Goal: Task Accomplishment & Management: Manage account settings

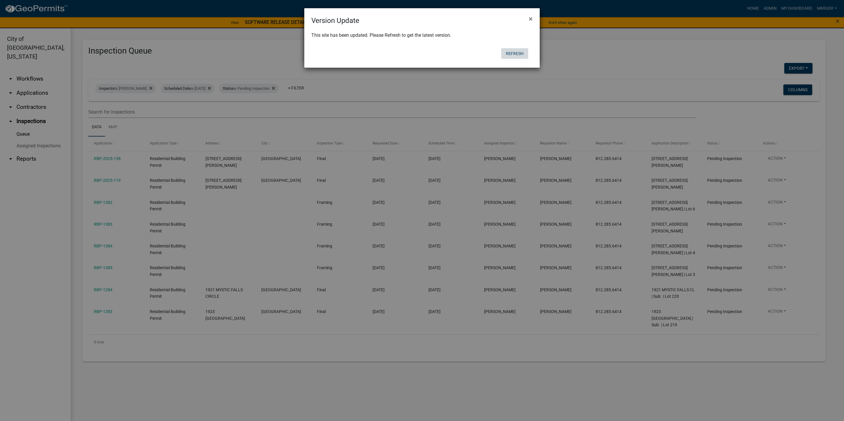
click at [515, 55] on button "Refresh" at bounding box center [514, 53] width 27 height 11
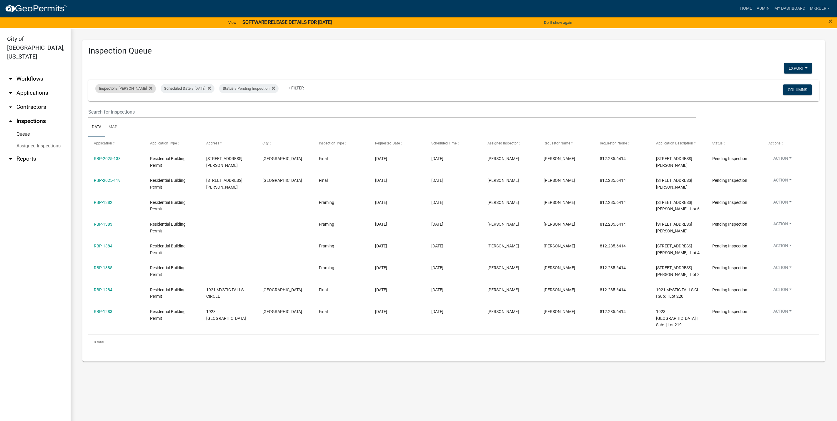
click at [130, 88] on div "Inspector is [PERSON_NAME]" at bounding box center [125, 88] width 61 height 9
click at [102, 117] on select "Select an option None [PERSON_NAME] [PERSON_NAME] [PERSON_NAME] [PERSON_NAME] […" at bounding box center [121, 117] width 59 height 12
click at [95, 111] on select "Select an option None [PERSON_NAME] [PERSON_NAME] [PERSON_NAME] [PERSON_NAME] […" at bounding box center [121, 117] width 59 height 12
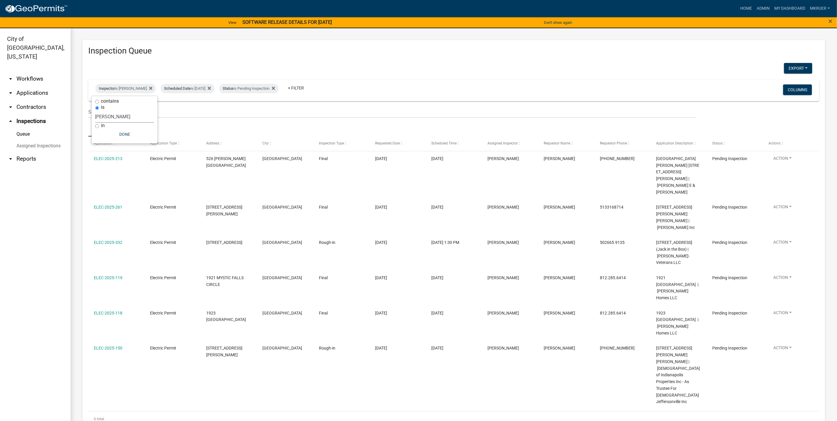
click at [112, 117] on select "Select an option None [PERSON_NAME] [PERSON_NAME] [PERSON_NAME] [PERSON_NAME] […" at bounding box center [124, 117] width 59 height 12
click at [96, 111] on select "Select an option None [PERSON_NAME] [PERSON_NAME] [PERSON_NAME] [PERSON_NAME] […" at bounding box center [124, 117] width 59 height 12
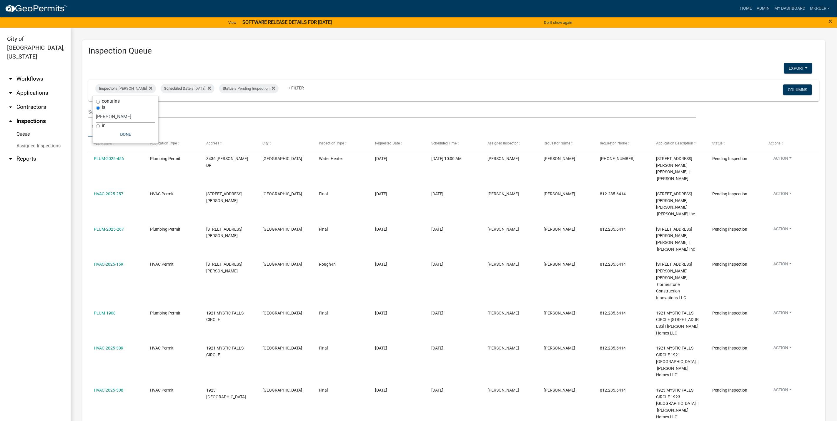
click at [115, 117] on select "Select an option None [PERSON_NAME] [PERSON_NAME] [PERSON_NAME] [PERSON_NAME] […" at bounding box center [125, 117] width 59 height 12
select select "fdb3bcc6-ce93-4663-8a18-5c08884dd177"
click at [96, 111] on select "Select an option None [PERSON_NAME] [PERSON_NAME] [PERSON_NAME] [PERSON_NAME] […" at bounding box center [125, 117] width 59 height 12
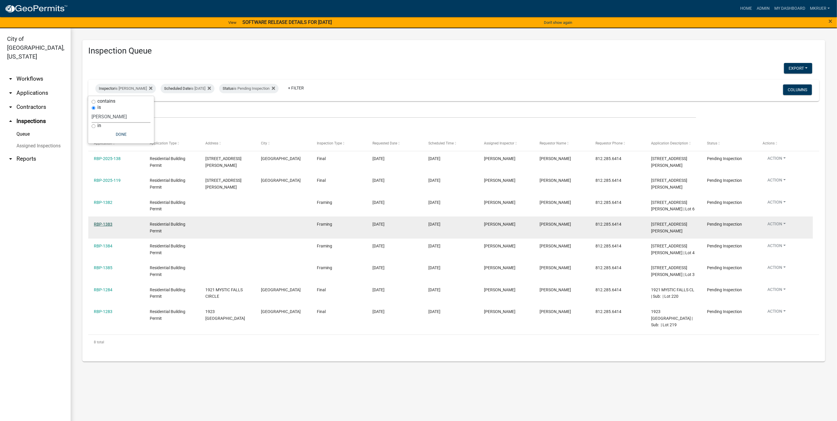
click at [102, 224] on link "RBP-1383" at bounding box center [103, 224] width 19 height 5
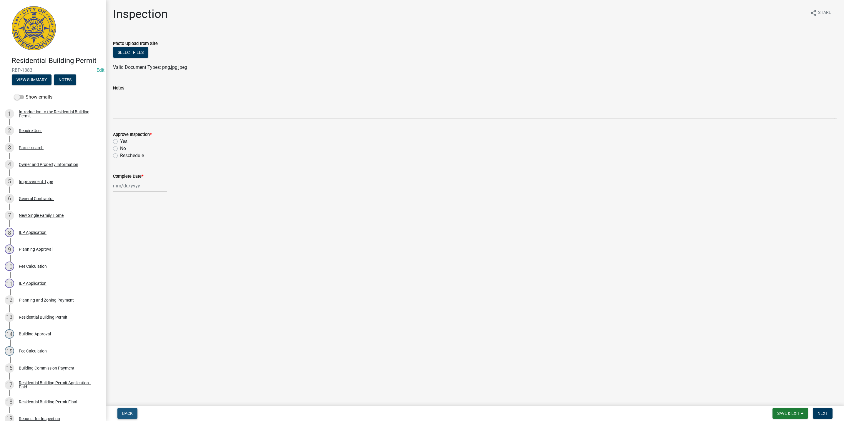
click at [127, 414] on span "Back" at bounding box center [127, 413] width 11 height 5
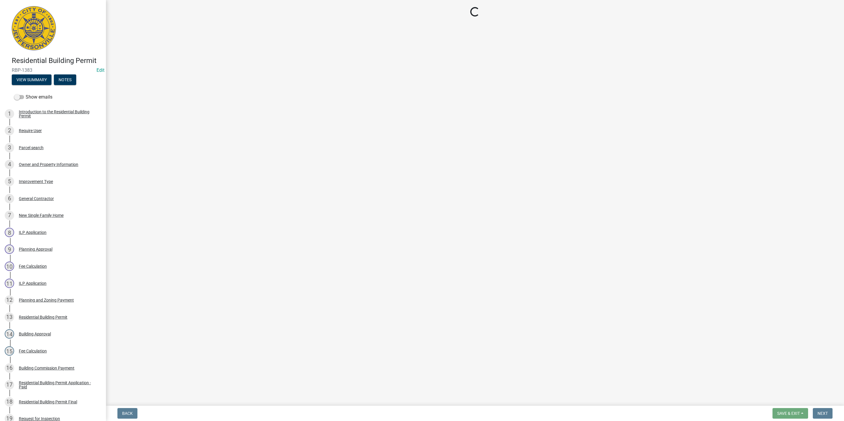
select select "fdb3bcc6-ce93-4663-8a18-5c08884dd177"
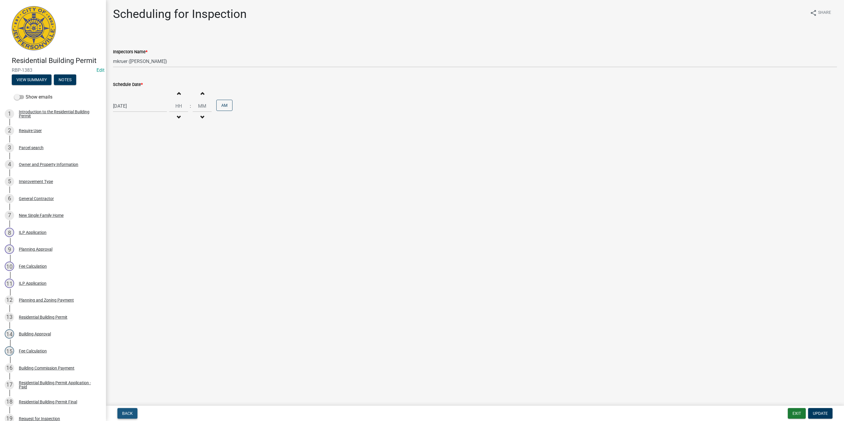
click at [124, 414] on span "Back" at bounding box center [127, 413] width 11 height 5
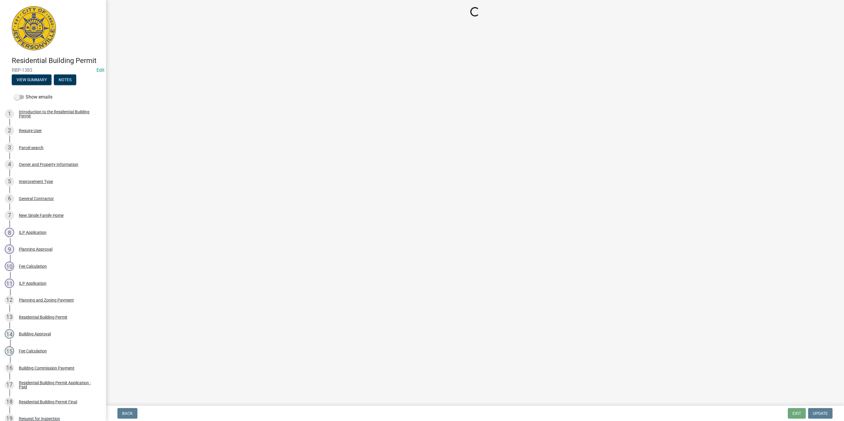
select select "cf00f61e-4b77-4892-83dd-df63e4708b2f"
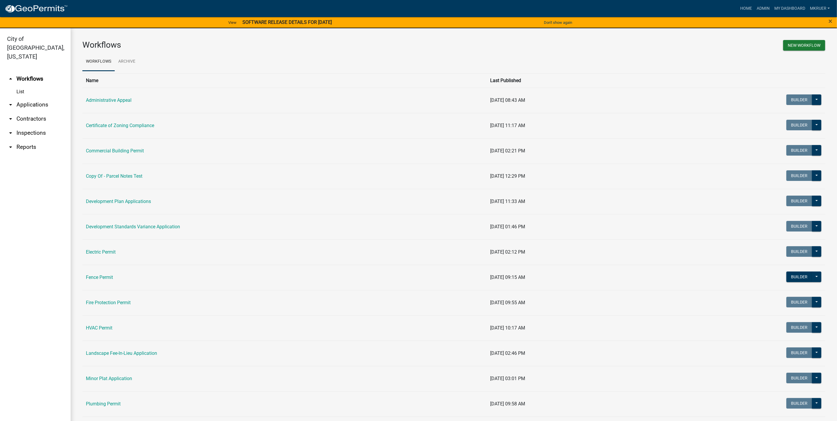
click at [36, 98] on link "arrow_drop_down Applications" at bounding box center [35, 105] width 71 height 14
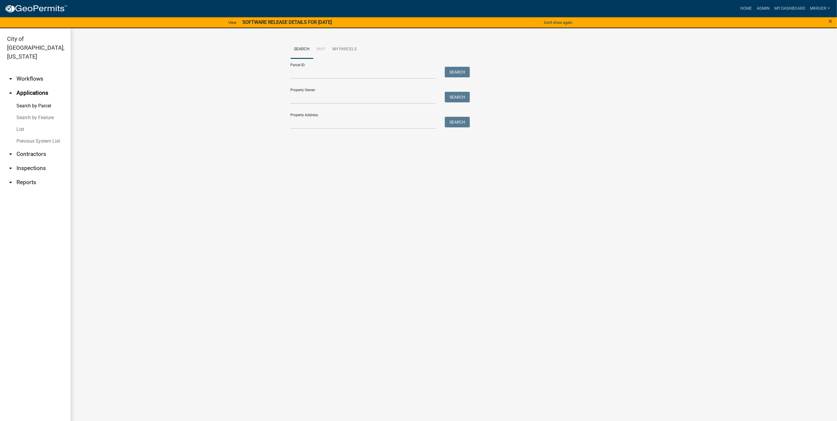
click at [29, 72] on link "arrow_drop_down Workflows" at bounding box center [35, 79] width 71 height 14
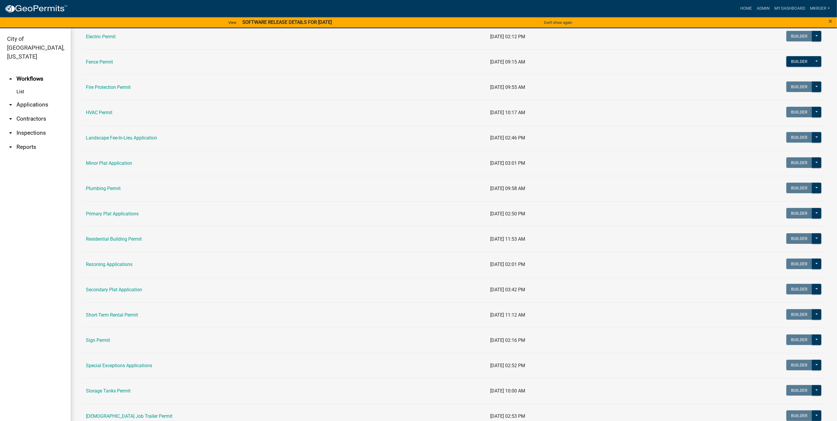
scroll to position [221, 0]
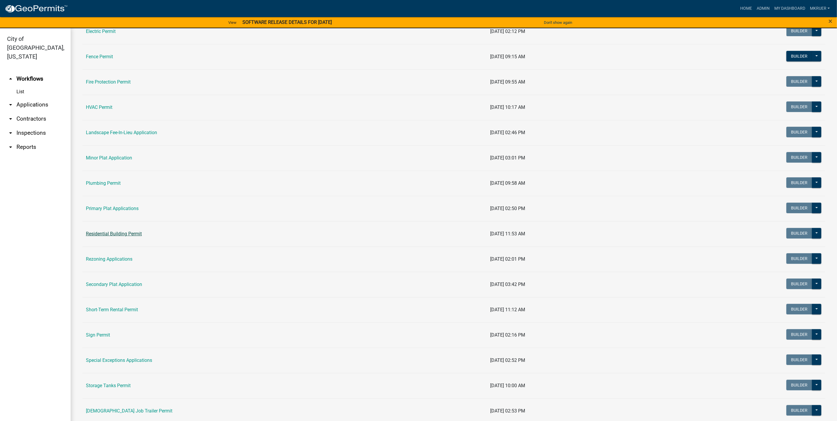
click at [114, 235] on link "Residential Building Permit" at bounding box center [114, 234] width 56 height 6
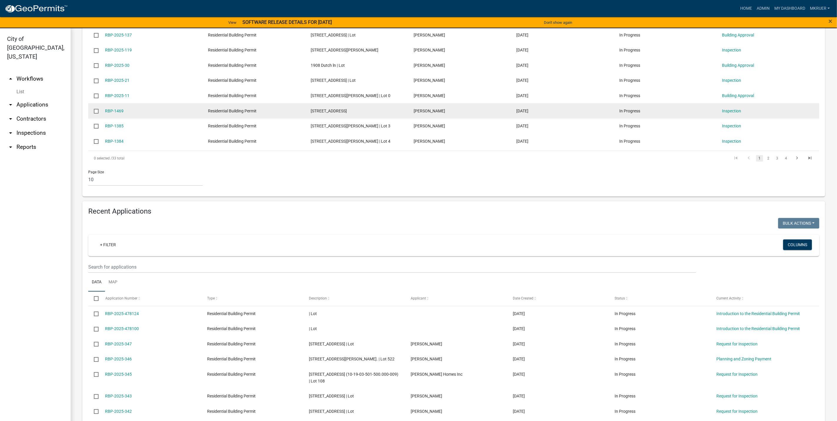
scroll to position [221, 0]
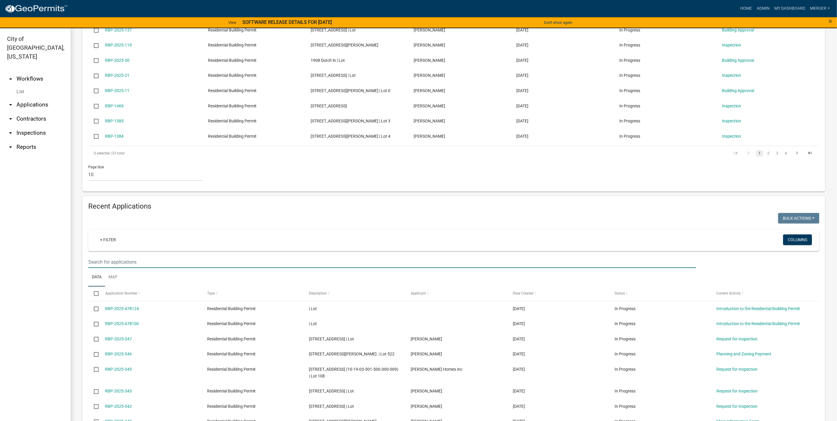
click at [117, 268] on input "text" at bounding box center [392, 262] width 608 height 12
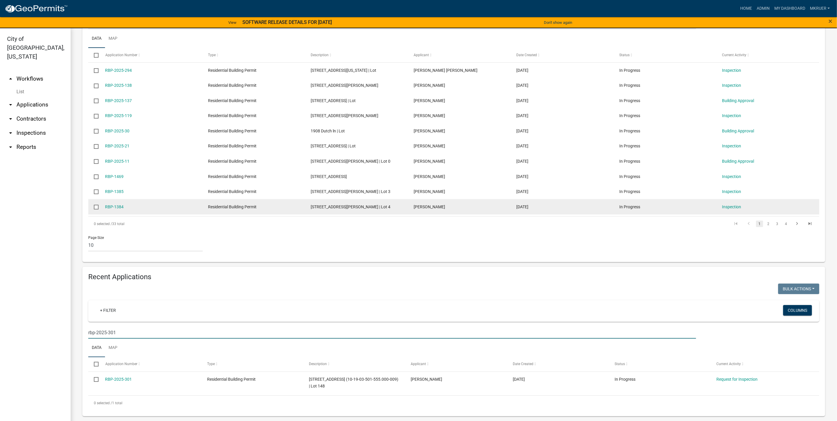
scroll to position [157, 0]
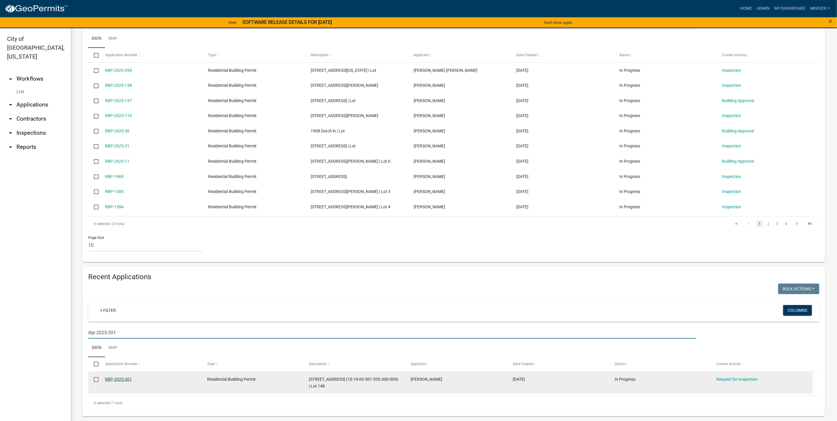
type input "rbp-2025-301"
click at [115, 379] on link "RBP-2025-301" at bounding box center [118, 379] width 27 height 5
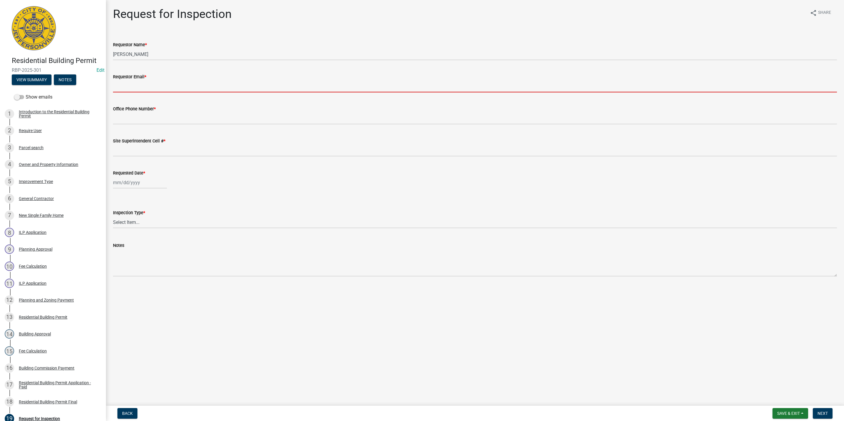
click at [149, 88] on input "Requestor Email *" at bounding box center [475, 86] width 724 height 12
type input "mkruer@cityofjeff.net"
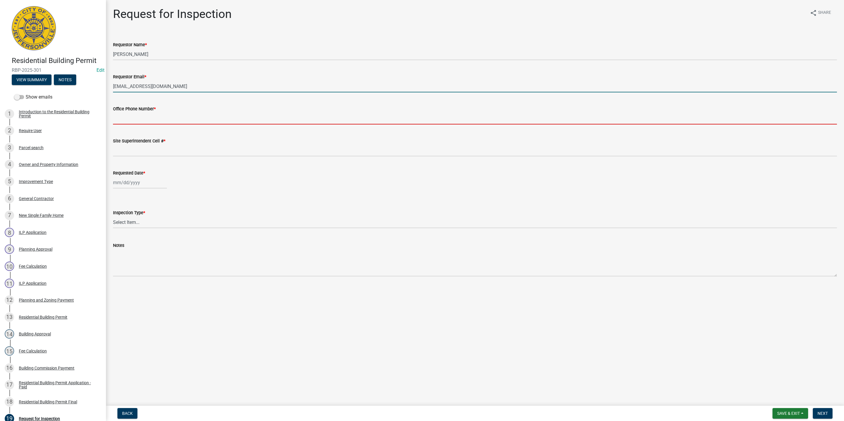
type input "5027731843"
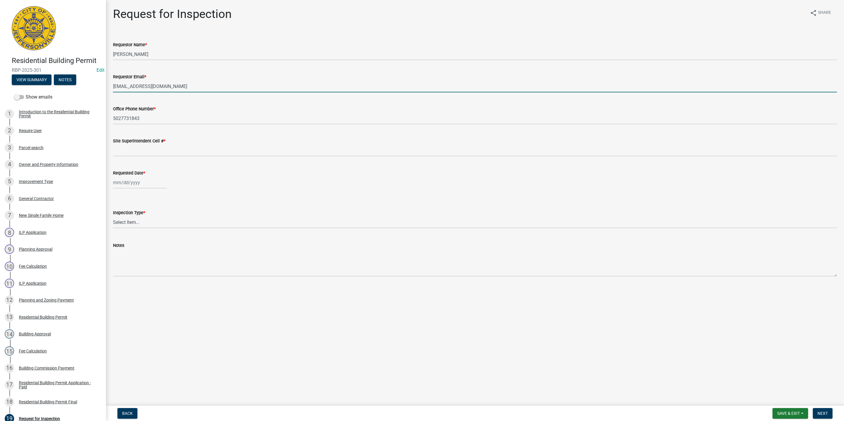
type input "5027731843"
type input "09/17/2025"
select select "9"
select select "2025"
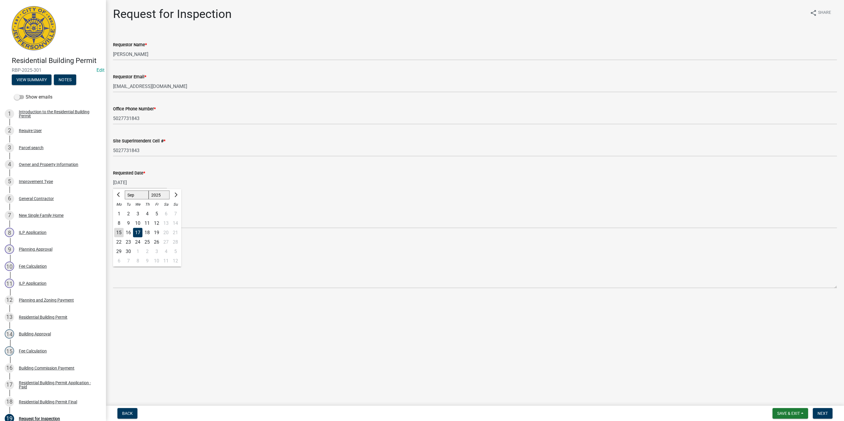
click at [118, 232] on div "15" at bounding box center [118, 232] width 9 height 9
type input "[DATE]"
click at [130, 221] on select "Select Item... Footer Foundation Framing Final" at bounding box center [475, 222] width 724 height 12
click at [113, 216] on select "Select Item... Footer Foundation Framing Final" at bounding box center [475, 222] width 724 height 12
select select "5905b6c6-73a3-4561-9a25-e231032c58c8"
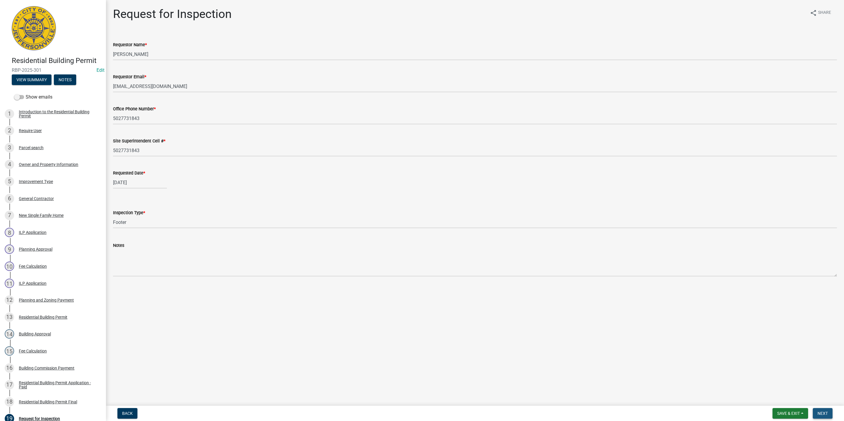
click at [822, 413] on span "Next" at bounding box center [822, 413] width 10 height 5
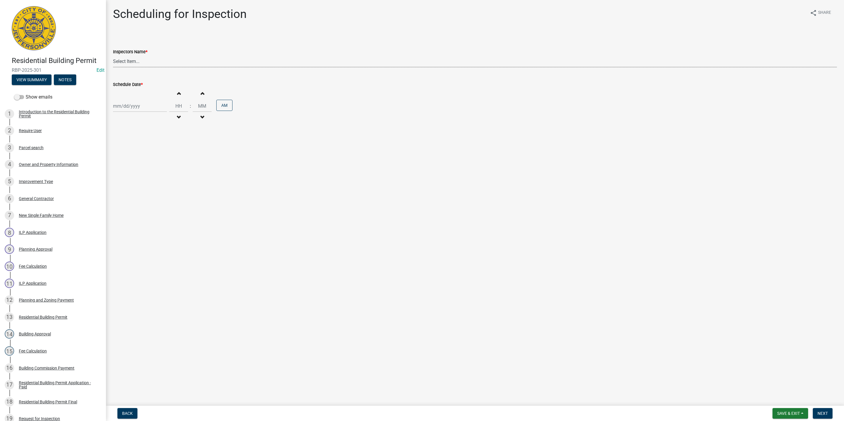
click at [144, 60] on select "Select Item... jramsey (Jeremy Ramsey) MaryFrey (Mary Frey) mkruer (Mike Kruer)…" at bounding box center [475, 61] width 724 height 12
select select "fdb3bcc6-ce93-4663-8a18-5c08884dd177"
click at [113, 55] on select "Select Item... jramsey (Jeremy Ramsey) MaryFrey (Mary Frey) mkruer (Mike Kruer)…" at bounding box center [475, 61] width 724 height 12
click at [132, 105] on div at bounding box center [140, 106] width 54 height 12
select select "9"
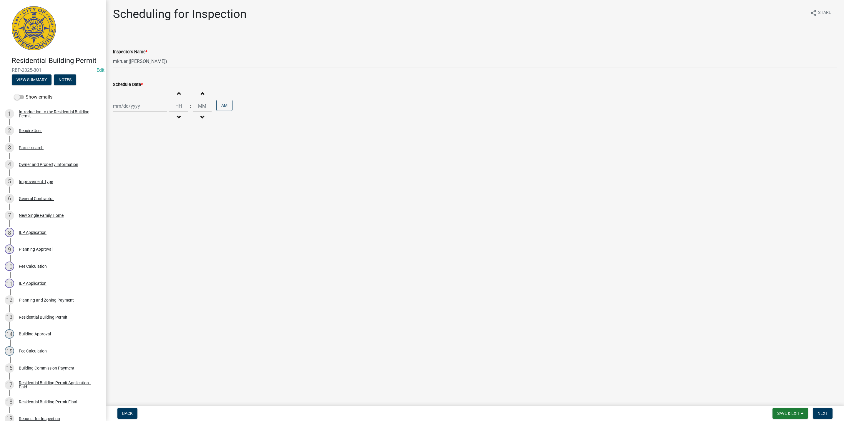
select select "2025"
click at [119, 158] on div "15" at bounding box center [118, 156] width 9 height 9
type input "[DATE]"
click at [177, 94] on span "button" at bounding box center [178, 93] width 3 height 5
type input "01"
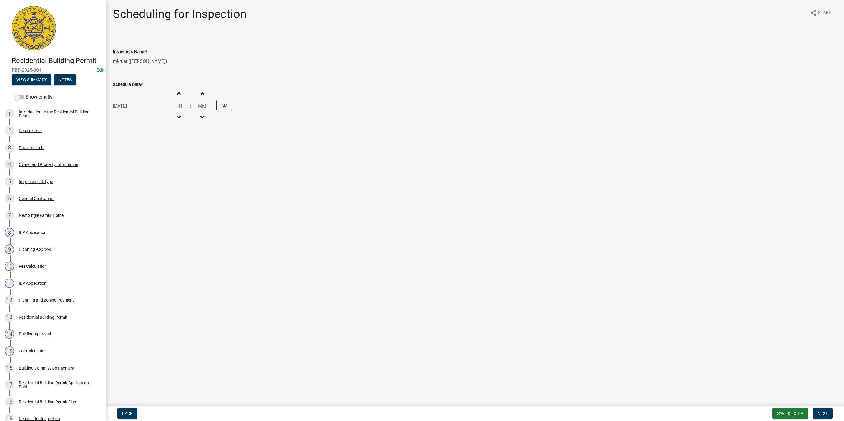
type input "00"
click at [177, 94] on span "button" at bounding box center [178, 93] width 3 height 5
type input "02"
click at [202, 106] on input "00" at bounding box center [202, 106] width 19 height 12
type input "0"
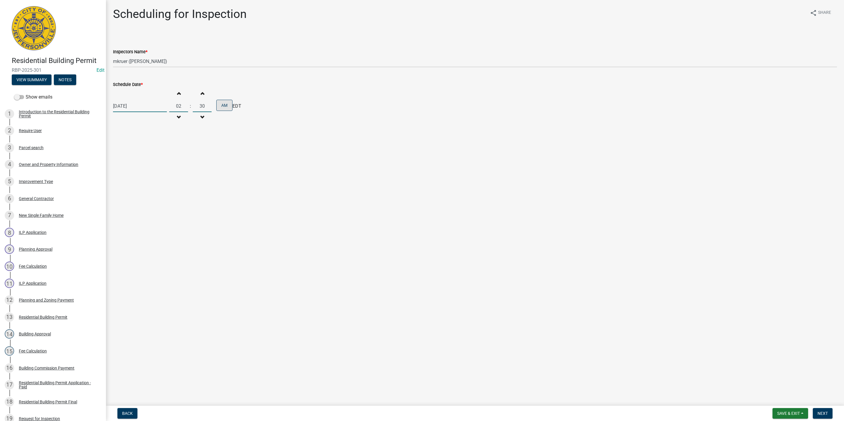
type input "30"
click at [221, 106] on button "AM" at bounding box center [224, 105] width 16 height 11
click at [823, 410] on button "Next" at bounding box center [823, 413] width 20 height 11
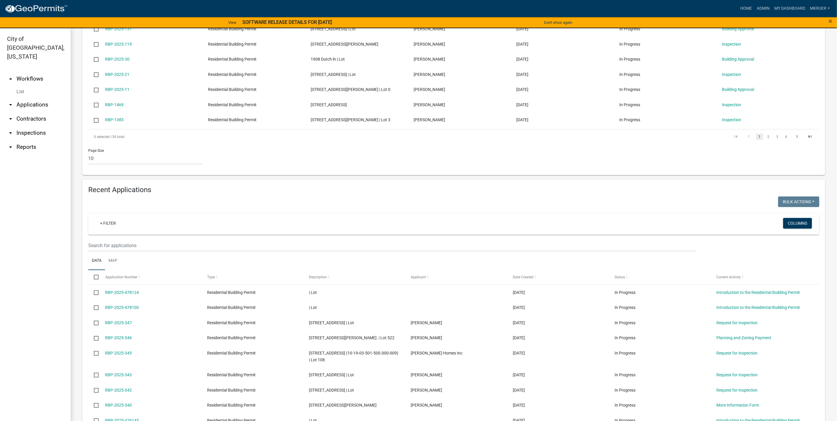
scroll to position [265, 0]
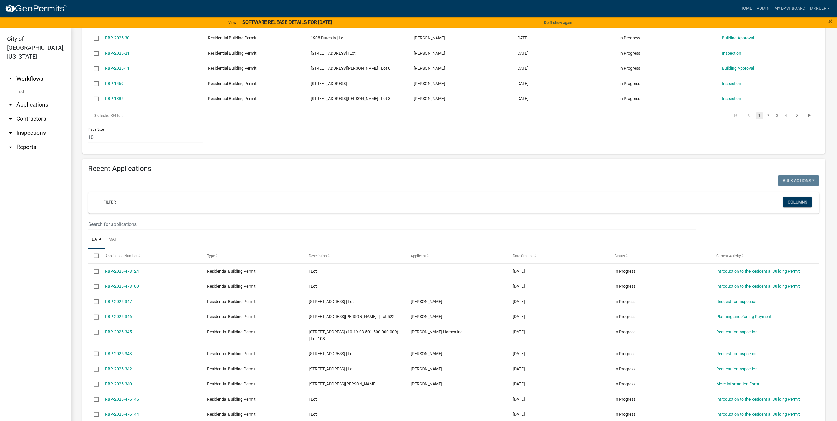
drag, startPoint x: 109, startPoint y: 232, endPoint x: 113, endPoint y: 226, distance: 7.3
click at [110, 230] on input "text" at bounding box center [392, 224] width 608 height 12
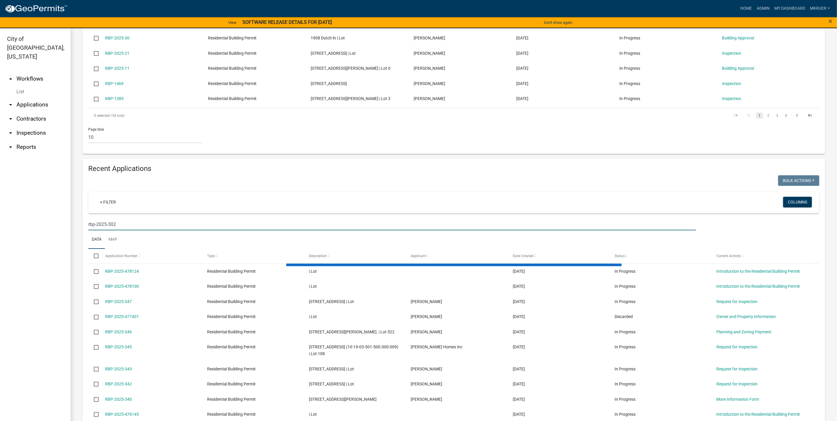
scroll to position [163, 0]
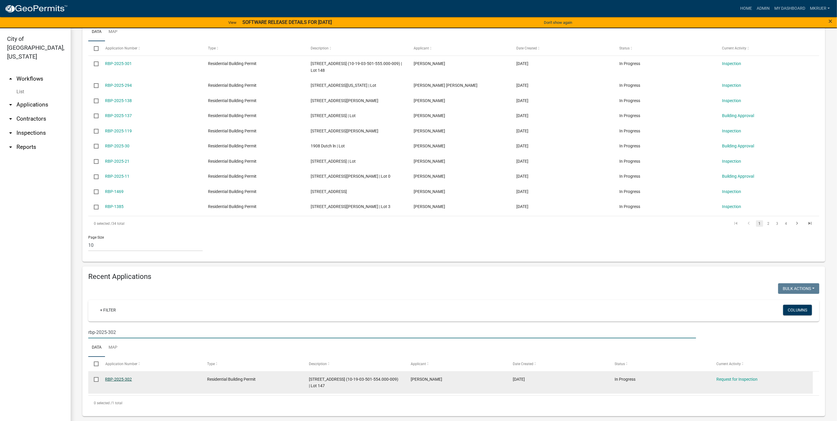
type input "rbp-2025-302"
click at [118, 379] on link "RBP-2025-302" at bounding box center [118, 379] width 27 height 5
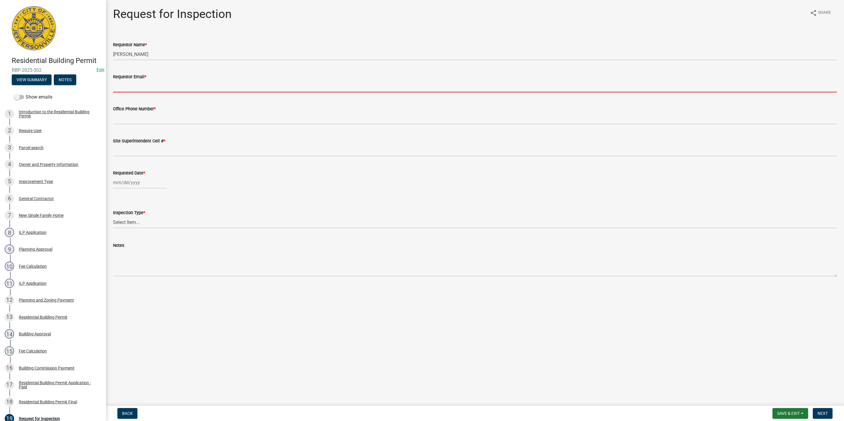
click at [118, 86] on input "Requestor Email *" at bounding box center [475, 86] width 724 height 12
type input "mkruer@cityofjeff.net"
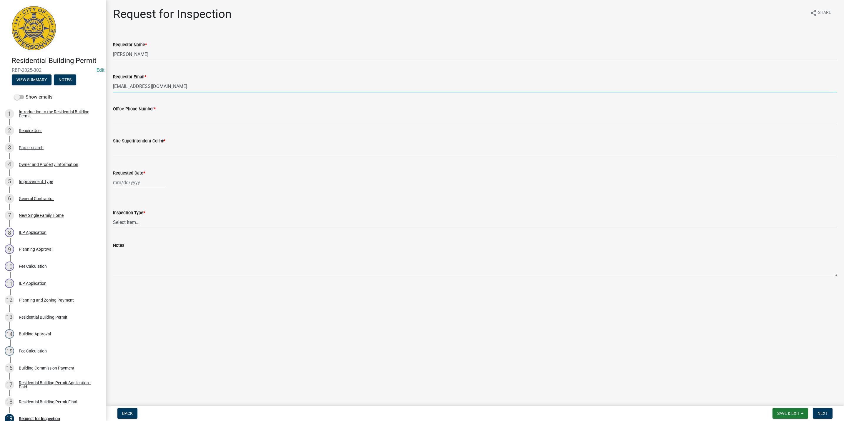
type input "5027731843"
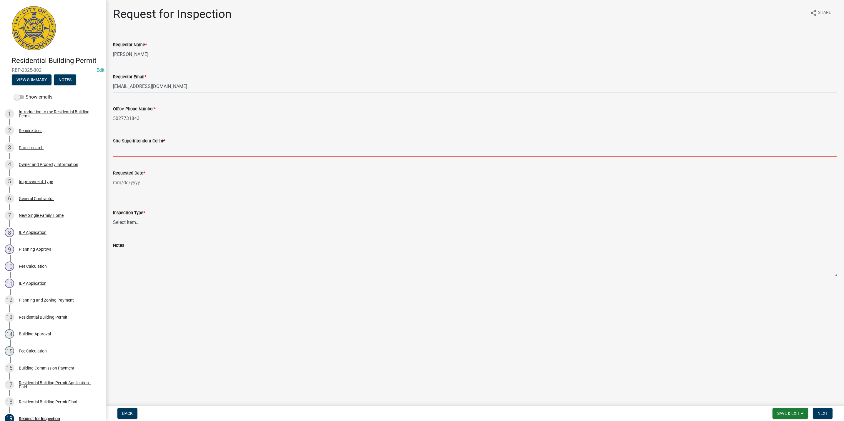
type input "5027731843"
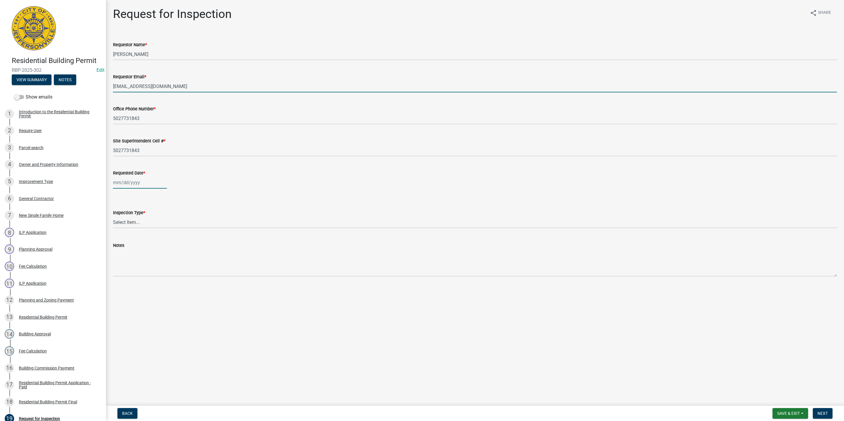
type input "[DATE]"
select select "9"
select select "2025"
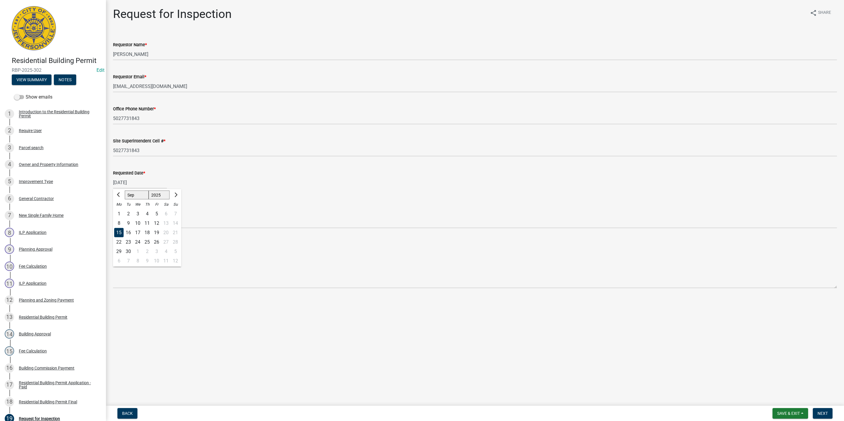
click at [119, 232] on div "15" at bounding box center [118, 232] width 9 height 9
click at [126, 220] on select "Select Item... Footer Foundation Framing Final" at bounding box center [475, 222] width 724 height 12
click at [113, 216] on select "Select Item... Footer Foundation Framing Final" at bounding box center [475, 222] width 724 height 12
select select "5905b6c6-73a3-4561-9a25-e231032c58c8"
click at [825, 415] on span "Next" at bounding box center [822, 413] width 10 height 5
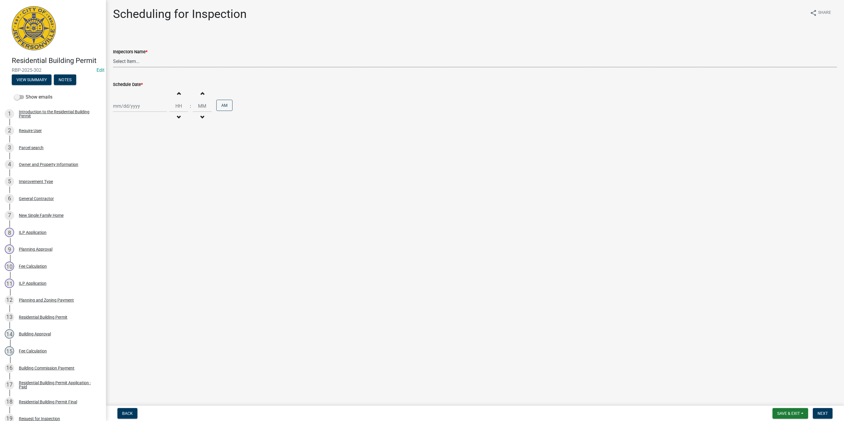
click at [126, 61] on select "Select Item... jramsey (Jeremy Ramsey) MaryFrey (Mary Frey) mkruer (Mike Kruer)…" at bounding box center [475, 61] width 724 height 12
select select "fdb3bcc6-ce93-4663-8a18-5c08884dd177"
click at [113, 55] on select "Select Item... jramsey (Jeremy Ramsey) MaryFrey (Mary Frey) mkruer (Mike Kruer)…" at bounding box center [475, 61] width 724 height 12
click at [135, 105] on div at bounding box center [140, 106] width 54 height 12
select select "9"
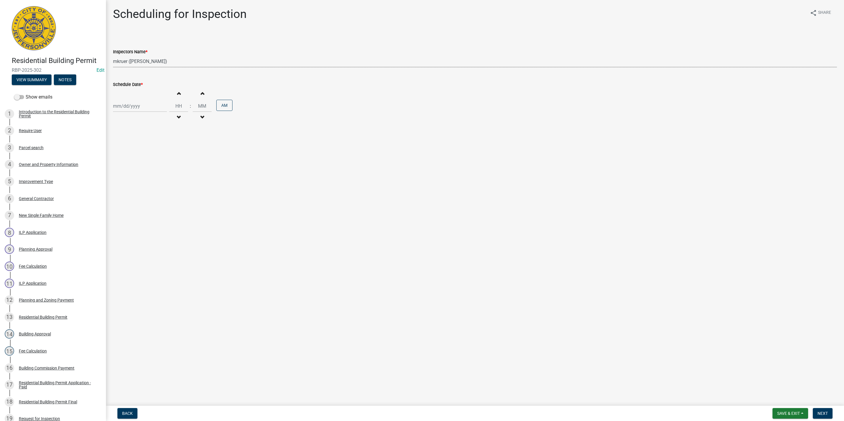
select select "2025"
click at [117, 157] on div "15" at bounding box center [118, 156] width 9 height 9
type input "[DATE]"
click at [177, 95] on span "button" at bounding box center [178, 93] width 3 height 5
type input "01"
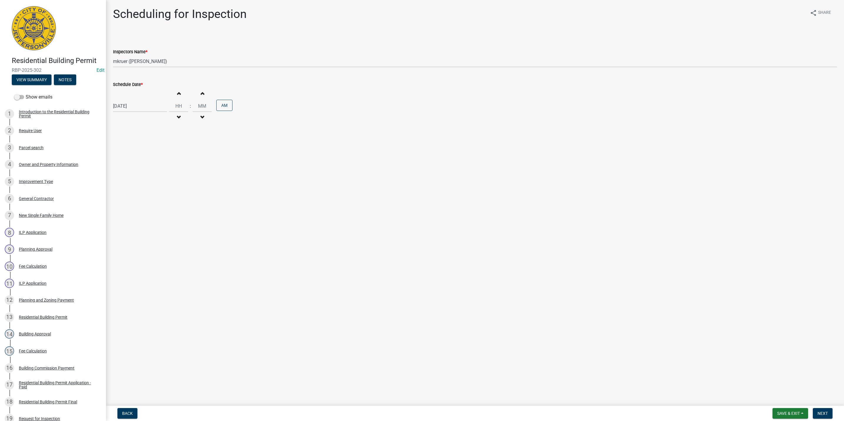
type input "00"
click at [177, 95] on span "button" at bounding box center [178, 93] width 3 height 5
type input "02"
click at [203, 106] on input "00" at bounding box center [202, 106] width 19 height 12
type input "0"
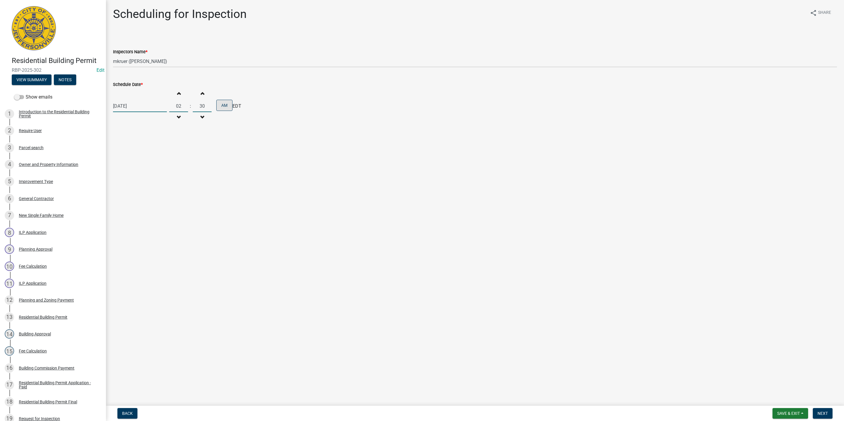
type input "30"
click at [219, 106] on button "AM" at bounding box center [224, 105] width 16 height 11
click at [824, 413] on span "Next" at bounding box center [822, 413] width 10 height 5
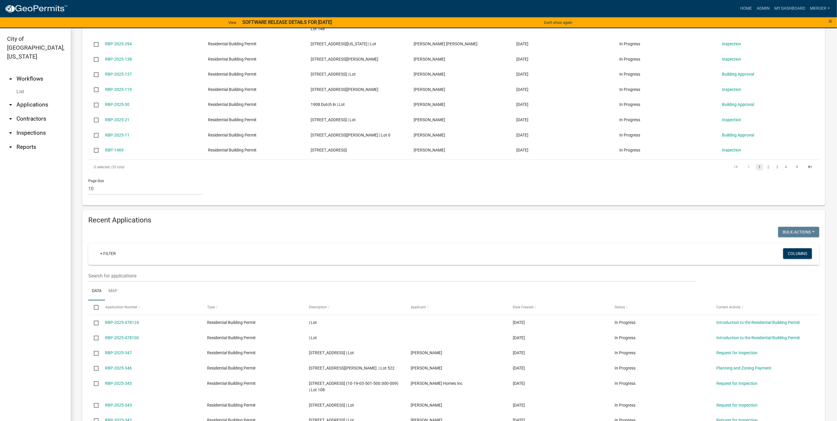
scroll to position [221, 0]
click at [107, 281] on input "text" at bounding box center [392, 275] width 608 height 12
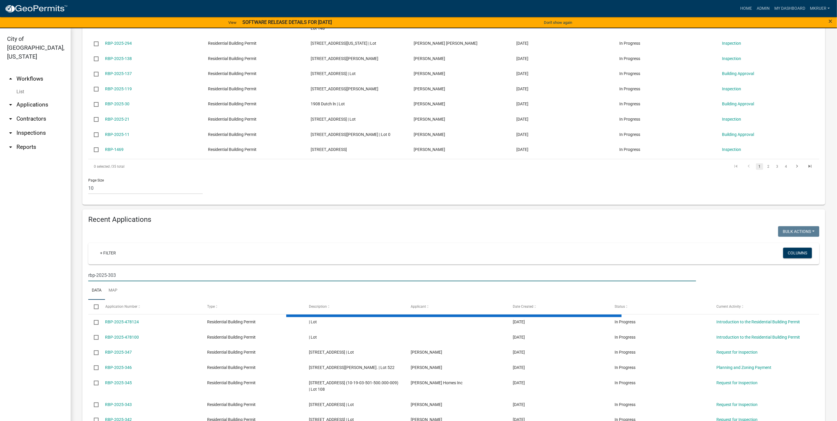
scroll to position [163, 0]
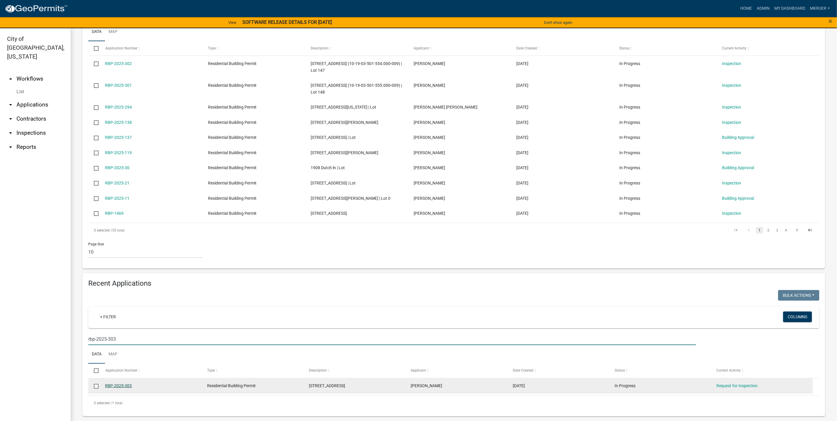
type input "rbp-2025-303"
click at [120, 386] on link "RBP-2025-303" at bounding box center [118, 385] width 27 height 5
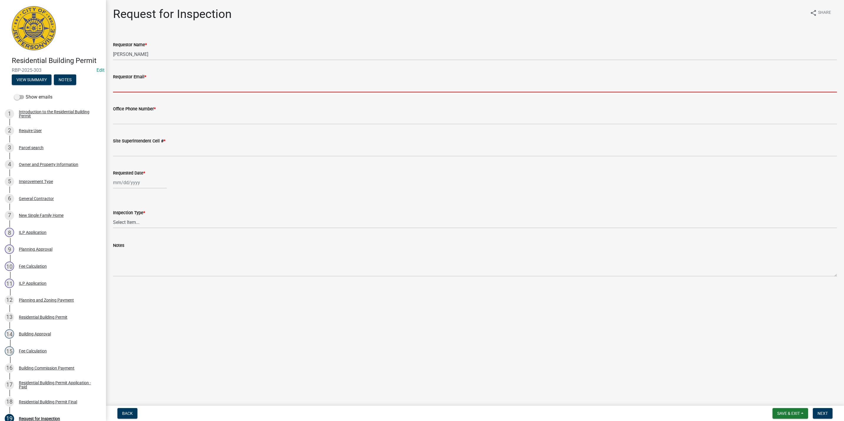
click at [132, 84] on input "Requestor Email *" at bounding box center [475, 86] width 724 height 12
type input "mkruer@cityofjeff.net"
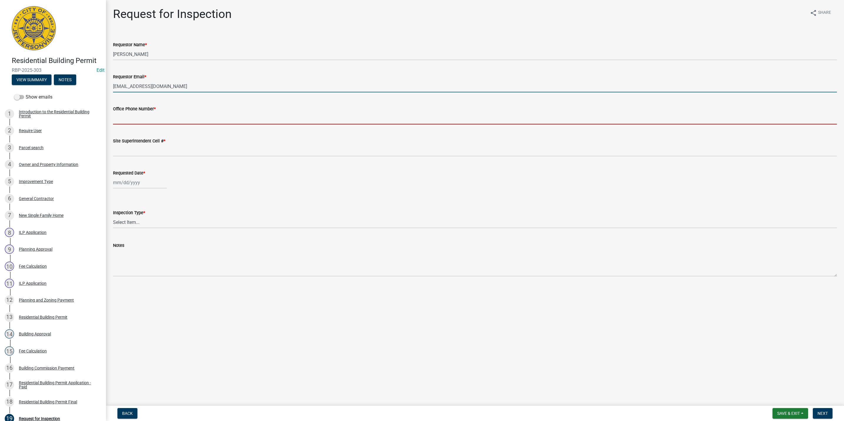
type input "5027731843"
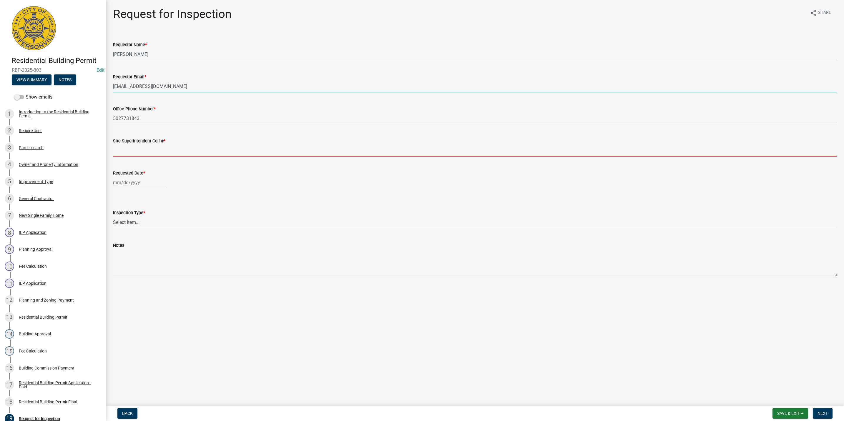
type input "5027731843"
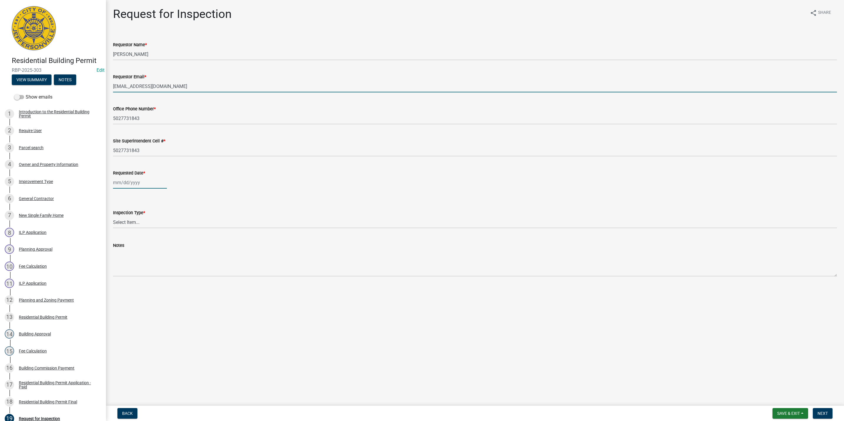
type input "[DATE]"
select select "9"
select select "2025"
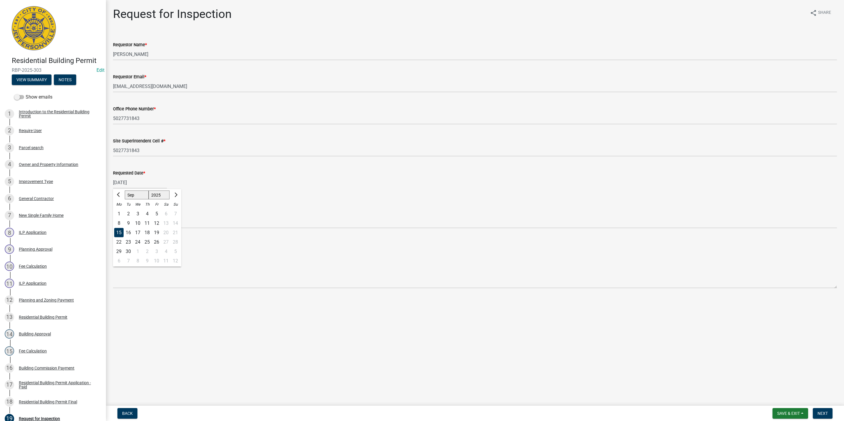
click at [118, 230] on div "15" at bounding box center [118, 232] width 9 height 9
click at [126, 219] on select "Select Item... Footer Foundation Framing Final" at bounding box center [475, 222] width 724 height 12
click at [113, 216] on select "Select Item... Footer Foundation Framing Final" at bounding box center [475, 222] width 724 height 12
select select "5905b6c6-73a3-4561-9a25-e231032c58c8"
click at [823, 412] on span "Next" at bounding box center [822, 413] width 10 height 5
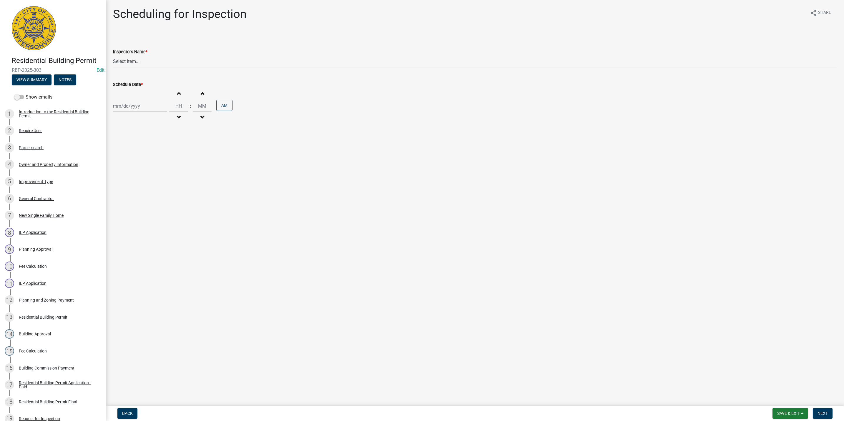
click at [133, 62] on select "Select Item... jramsey (Jeremy Ramsey) MaryFrey (Mary Frey) mkruer (Mike Kruer)…" at bounding box center [475, 61] width 724 height 12
select select "fdb3bcc6-ce93-4663-8a18-5c08884dd177"
click at [113, 55] on select "Select Item... jramsey (Jeremy Ramsey) MaryFrey (Mary Frey) mkruer (Mike Kruer)…" at bounding box center [475, 61] width 724 height 12
select select "9"
select select "2025"
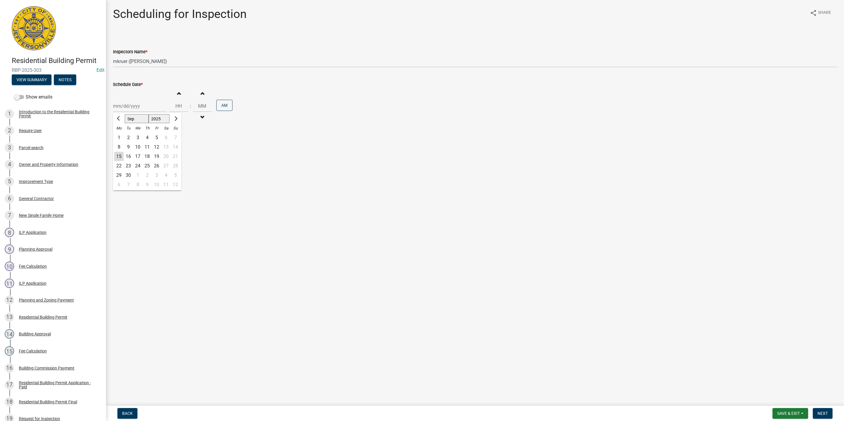
click at [132, 107] on div "Jan Feb Mar Apr May Jun Jul Aug Sep Oct Nov Dec 1525 1526 1527 1528 1529 1530 1…" at bounding box center [140, 106] width 54 height 12
click at [118, 156] on div "15" at bounding box center [118, 156] width 9 height 9
type input "[DATE]"
click at [177, 94] on span "button" at bounding box center [178, 93] width 3 height 5
type input "01"
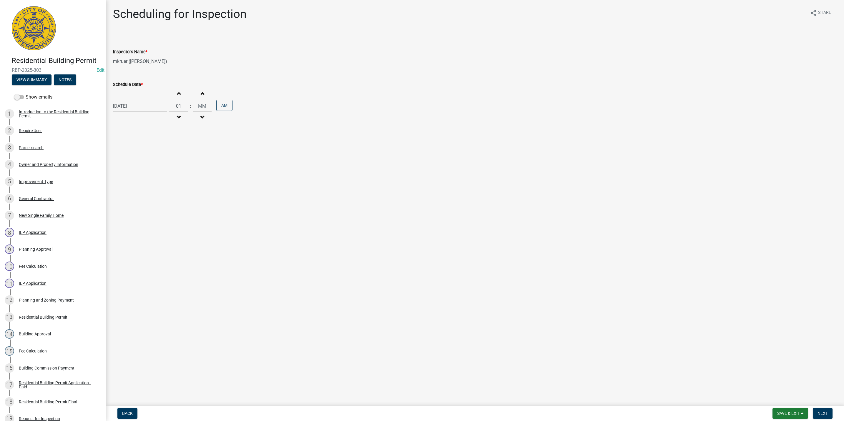
type input "00"
click at [177, 94] on span "button" at bounding box center [178, 93] width 3 height 5
type input "02"
click at [202, 104] on input "00" at bounding box center [202, 106] width 19 height 12
type input "0"
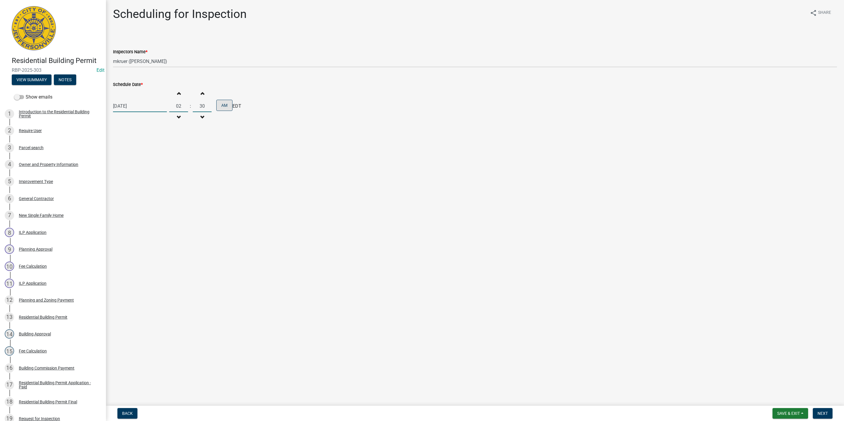
type input "30"
click at [219, 106] on button "AM" at bounding box center [224, 105] width 16 height 11
click at [825, 413] on span "Next" at bounding box center [822, 413] width 10 height 5
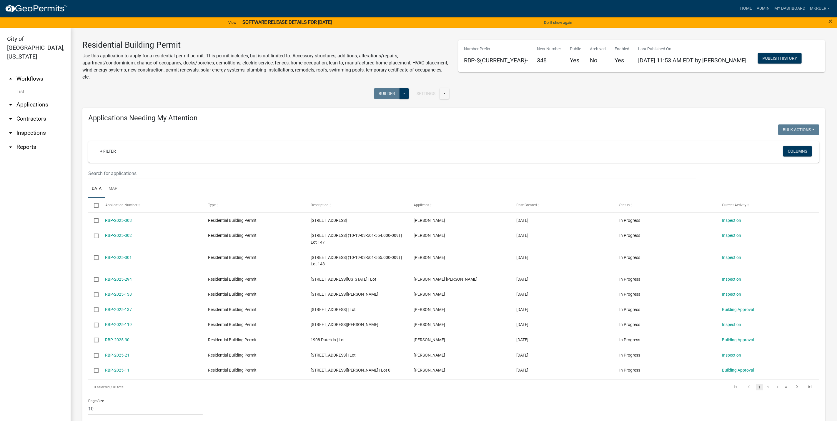
click at [27, 126] on link "arrow_drop_down Inspections" at bounding box center [35, 133] width 71 height 14
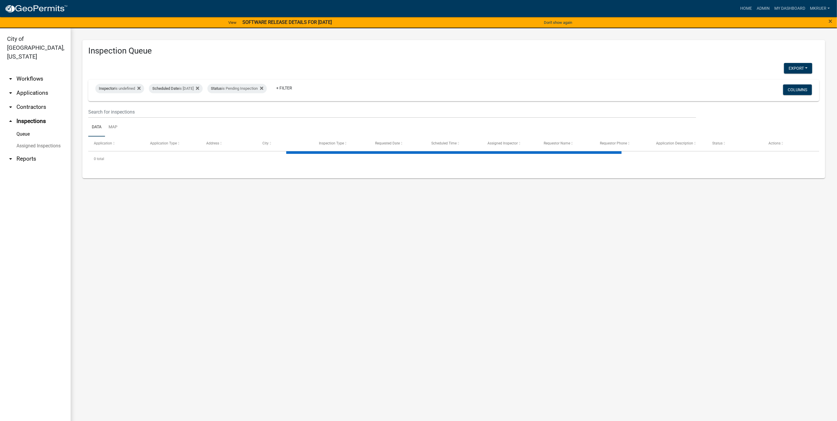
select select "3: 100"
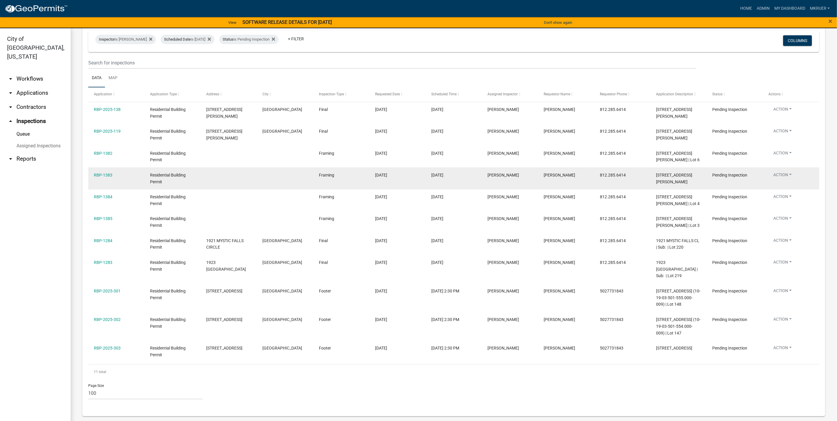
scroll to position [56, 0]
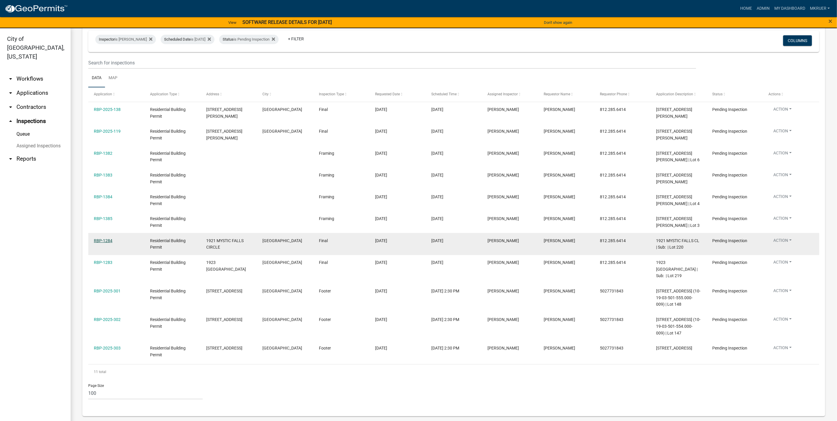
click at [101, 243] on link "RBP-1284" at bounding box center [103, 240] width 19 height 5
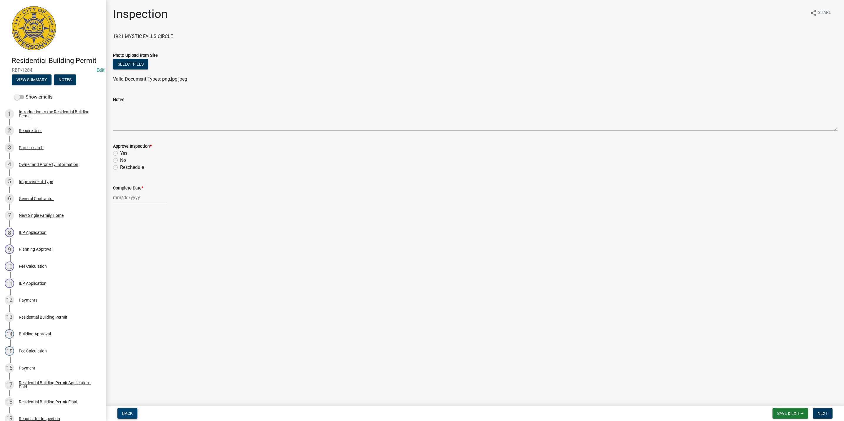
click at [127, 413] on span "Back" at bounding box center [127, 413] width 11 height 5
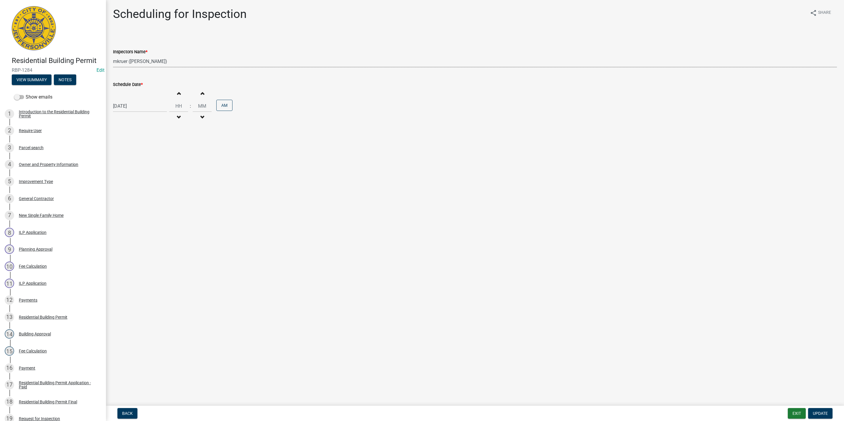
click at [123, 60] on select "Select Item... jramsey (Jeremy Ramsey) MaryFrey (Mary Frey) mkruer (Mike Kruer)…" at bounding box center [475, 61] width 724 height 12
select select "13c97fbc-c819-4cee-844a-0db3d3c4db95"
click at [113, 55] on select "Select Item... jramsey (Jeremy Ramsey) MaryFrey (Mary Frey) mkruer (Mike Kruer)…" at bounding box center [475, 61] width 724 height 12
click at [817, 412] on span "Update" at bounding box center [820, 413] width 15 height 5
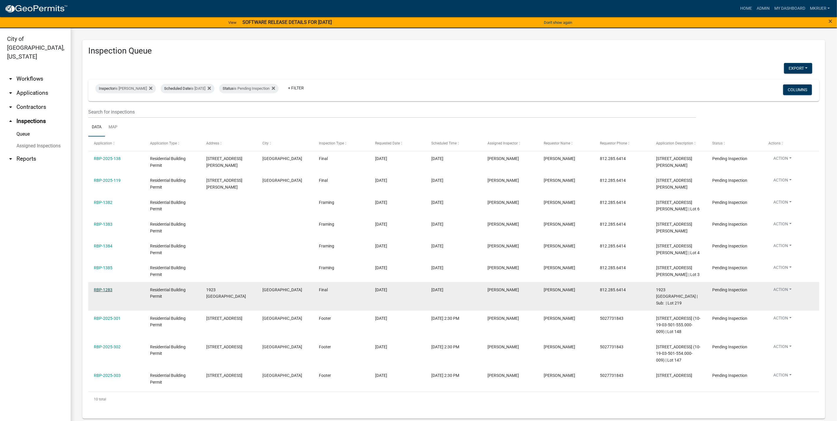
click at [102, 292] on link "RBP-1283" at bounding box center [103, 289] width 19 height 5
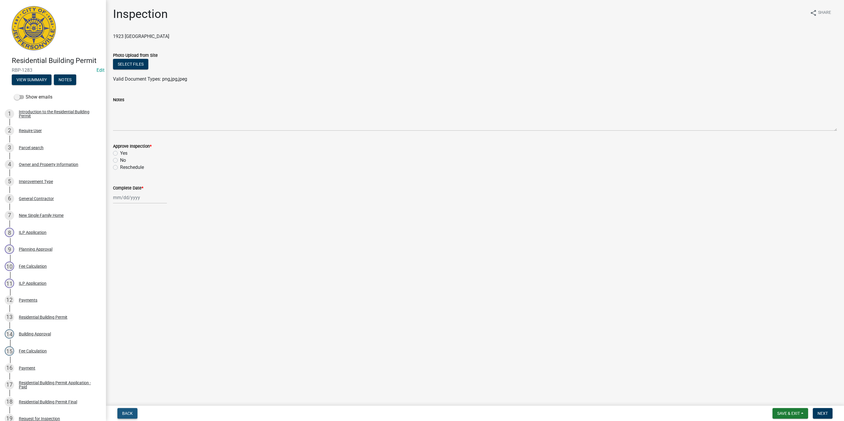
click at [126, 411] on span "Back" at bounding box center [127, 413] width 11 height 5
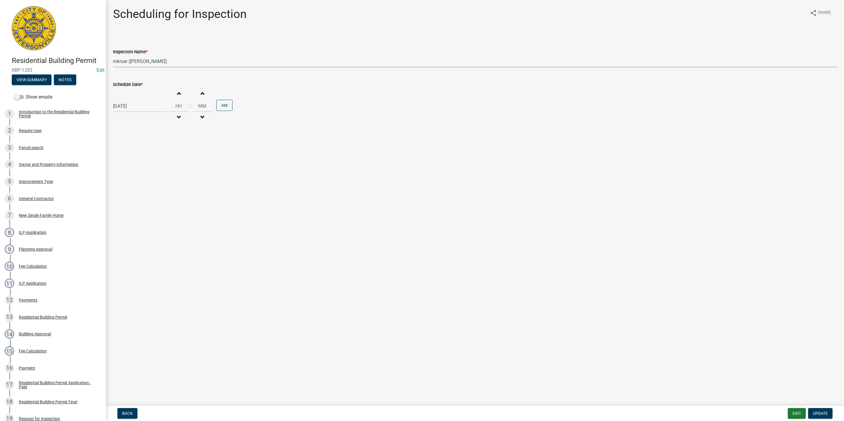
click at [124, 61] on select "Select Item... jramsey (Jeremy Ramsey) MaryFrey (Mary Frey) mkruer (Mike Kruer)…" at bounding box center [475, 61] width 724 height 12
select select "13c97fbc-c819-4cee-844a-0db3d3c4db95"
click at [113, 55] on select "Select Item... jramsey (Jeremy Ramsey) MaryFrey (Mary Frey) mkruer (Mike Kruer)…" at bounding box center [475, 61] width 724 height 12
click at [820, 413] on span "Update" at bounding box center [820, 413] width 15 height 5
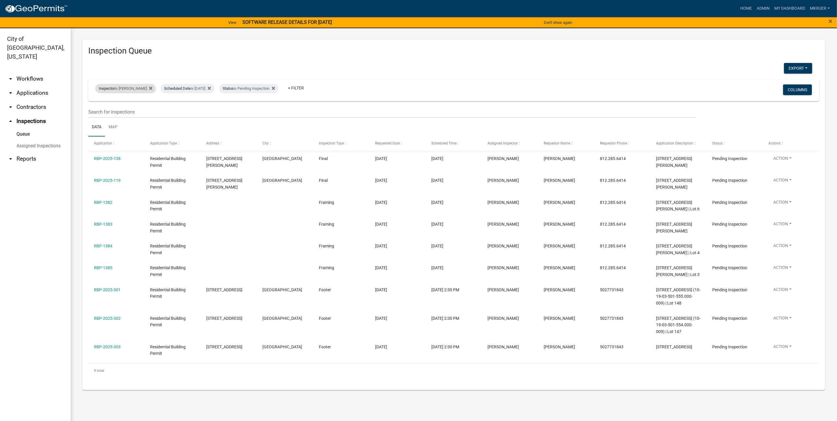
click at [129, 88] on div "Inspector is [PERSON_NAME]" at bounding box center [125, 88] width 61 height 9
click at [106, 117] on select "Select an option None [PERSON_NAME] [PERSON_NAME] [PERSON_NAME] [PERSON_NAME] […" at bounding box center [121, 117] width 59 height 12
select select "36a8b8f0-2ef8-43e9-ae06-718f51af8d36"
click at [95, 111] on select "Select an option None [PERSON_NAME] [PERSON_NAME] [PERSON_NAME] [PERSON_NAME] […" at bounding box center [121, 117] width 59 height 12
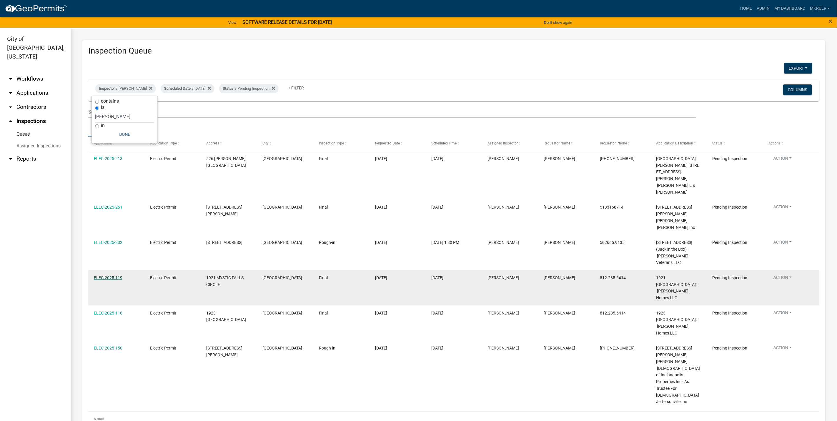
click at [104, 275] on link "ELEC-2025-119" at bounding box center [108, 277] width 29 height 5
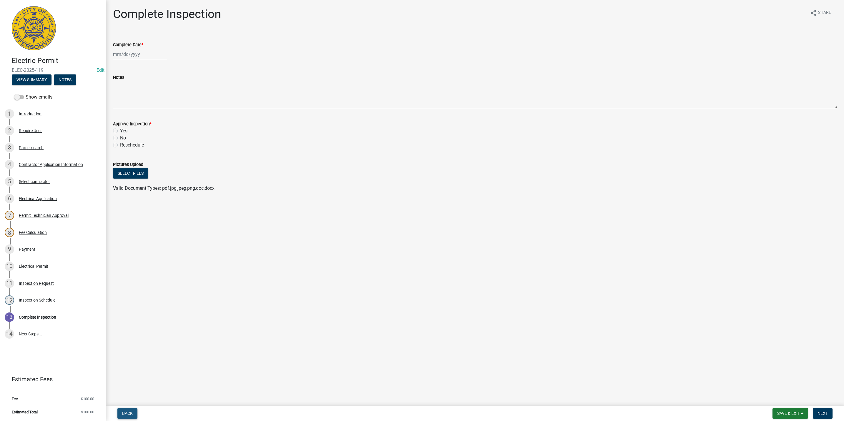
click at [126, 413] on span "Back" at bounding box center [127, 413] width 11 height 5
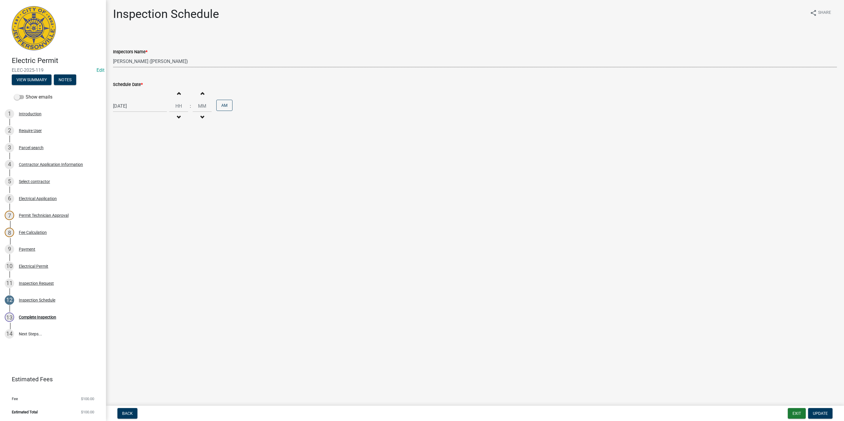
click at [132, 62] on select "Select Item... jramsey (Jeremy Ramsey) MaryFrey (Mary Frey) mkruer (Mike Kruer)…" at bounding box center [475, 61] width 724 height 12
select select "13c97fbc-c819-4cee-844a-0db3d3c4db95"
click at [113, 55] on select "Select Item... jramsey (Jeremy Ramsey) MaryFrey (Mary Frey) mkruer (Mike Kruer)…" at bounding box center [475, 61] width 724 height 12
click at [819, 412] on span "Update" at bounding box center [820, 413] width 15 height 5
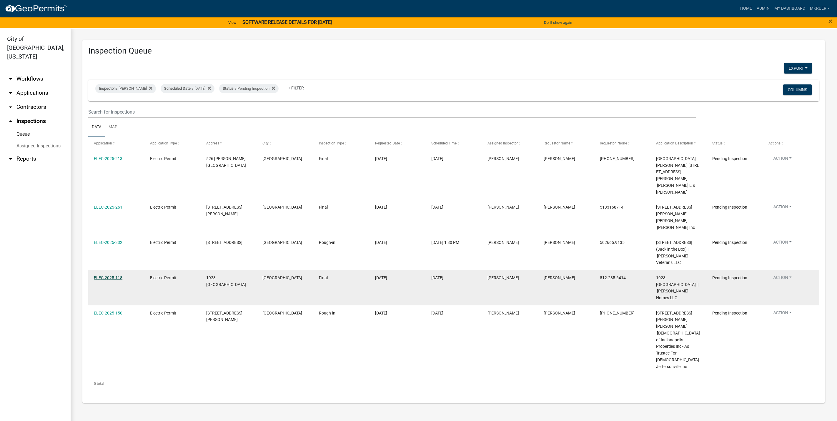
click at [108, 275] on link "ELEC-2025-118" at bounding box center [108, 277] width 29 height 5
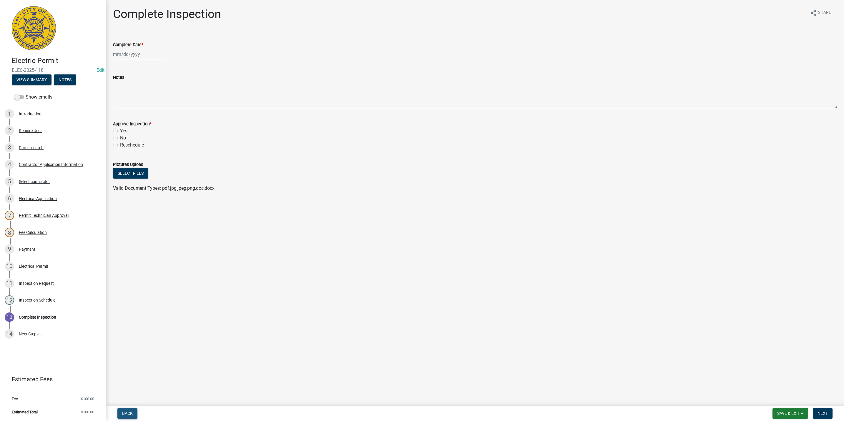
click at [126, 415] on span "Back" at bounding box center [127, 413] width 11 height 5
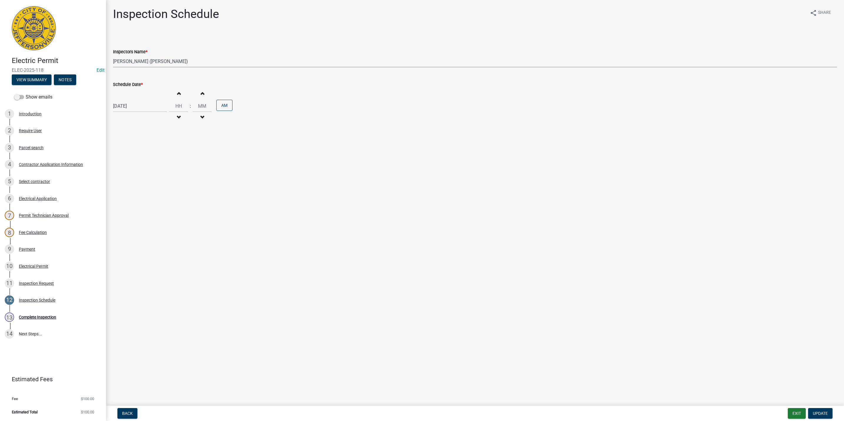
click at [141, 62] on select "Select Item... jramsey (Jeremy Ramsey) MaryFrey (Mary Frey) mkruer (Mike Kruer)…" at bounding box center [475, 61] width 724 height 12
select select "13c97fbc-c819-4cee-844a-0db3d3c4db95"
click at [113, 55] on select "Select Item... jramsey (Jeremy Ramsey) MaryFrey (Mary Frey) mkruer (Mike Kruer)…" at bounding box center [475, 61] width 724 height 12
click at [816, 411] on span "Update" at bounding box center [820, 413] width 15 height 5
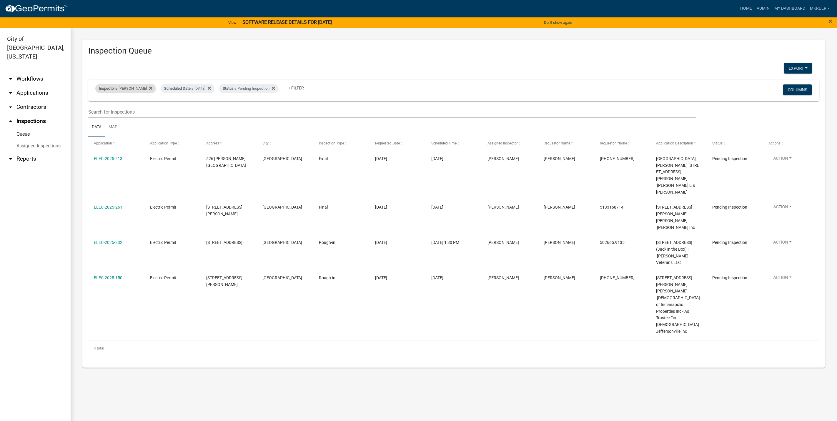
click at [134, 87] on div "Inspector is Harold Satterly" at bounding box center [125, 88] width 61 height 9
click at [112, 115] on select "Select an option None [PERSON_NAME] [PERSON_NAME] [PERSON_NAME] [PERSON_NAME] […" at bounding box center [124, 117] width 59 height 12
select select "fdb3bcc6-ce93-4663-8a18-5c08884dd177"
click at [95, 111] on select "Select an option None [PERSON_NAME] [PERSON_NAME] [PERSON_NAME] [PERSON_NAME] […" at bounding box center [124, 117] width 59 height 12
